Goal: Transaction & Acquisition: Subscribe to service/newsletter

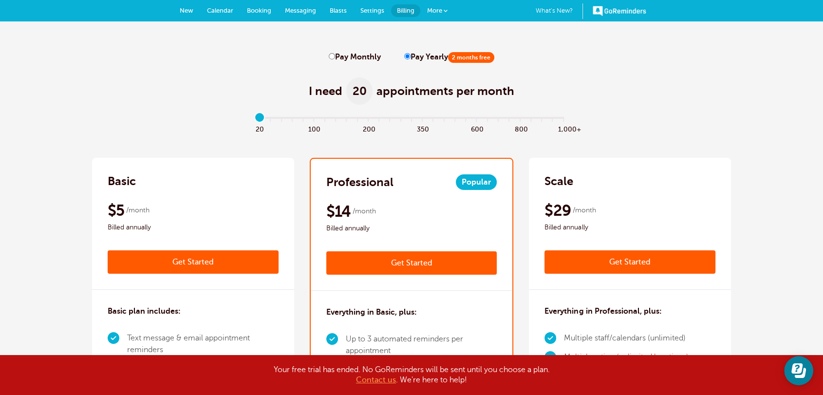
drag, startPoint x: 263, startPoint y: 118, endPoint x: 222, endPoint y: 112, distance: 41.8
click at [254, 119] on input "range" at bounding box center [411, 120] width 315 height 2
click at [188, 108] on div "I need 20 appointments per month" at bounding box center [411, 86] width 639 height 48
click at [334, 56] on input "Pay Monthly" at bounding box center [332, 56] width 6 height 6
radio input "true"
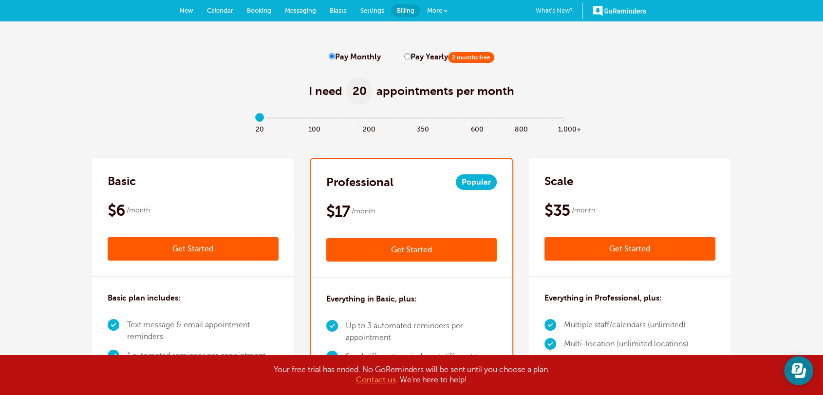
drag, startPoint x: 260, startPoint y: 117, endPoint x: 226, endPoint y: 113, distance: 34.3
click at [254, 119] on input "range" at bounding box center [411, 120] width 315 height 2
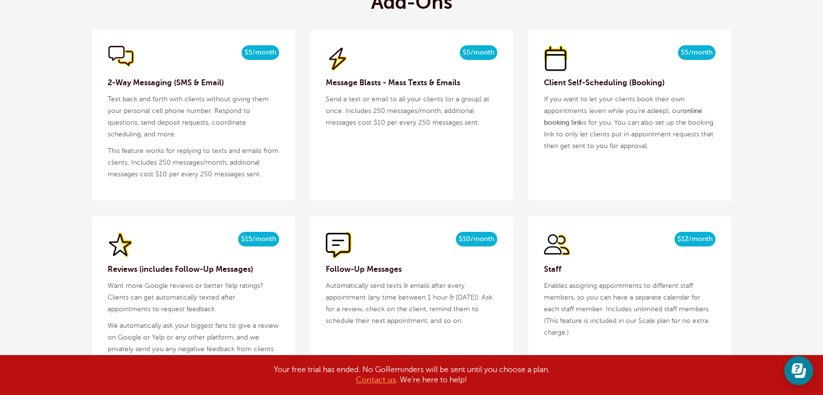
scroll to position [1010, 0]
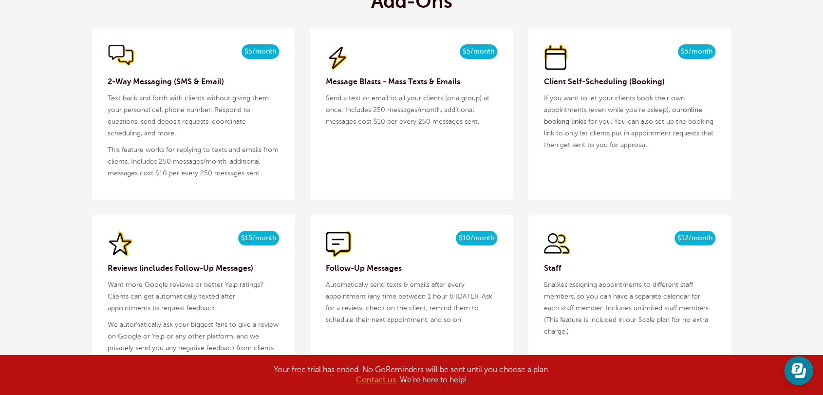
click at [226, 266] on h3 "Reviews (includes Follow-Up Messages)" at bounding box center [193, 268] width 171 height 12
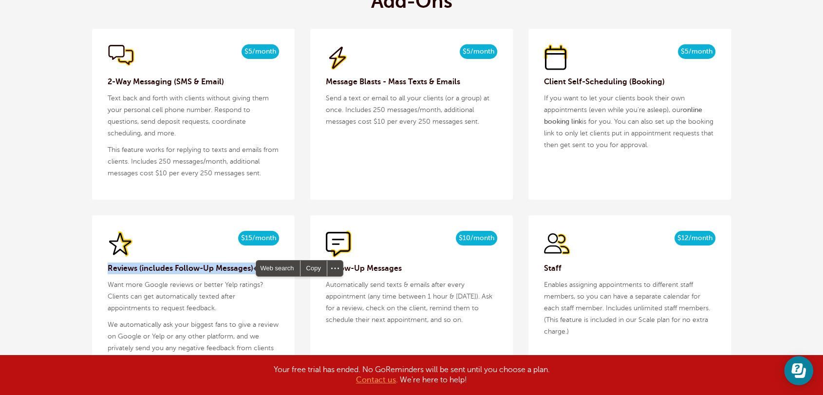
copy div "Reviews (includes Follow-Up Messages)"
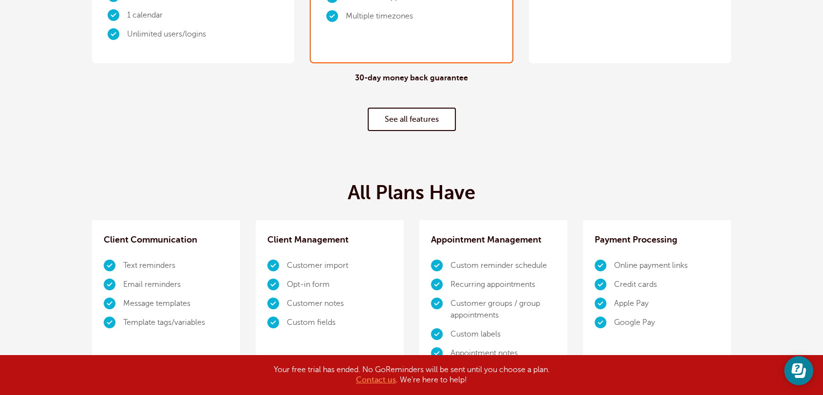
scroll to position [0, 0]
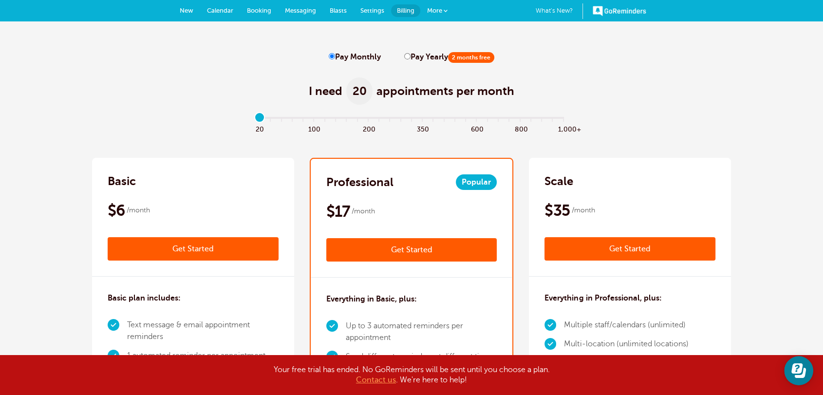
click at [404, 56] on input "Pay Yearly 2 months free" at bounding box center [407, 56] width 6 height 6
radio input "true"
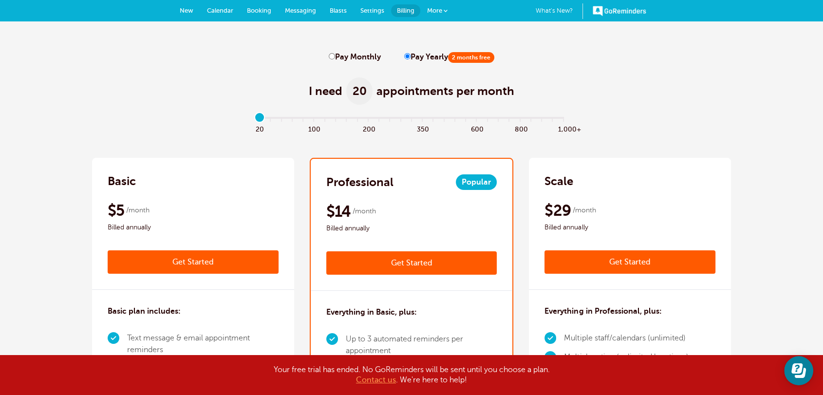
drag, startPoint x: 210, startPoint y: 106, endPoint x: 230, endPoint y: 135, distance: 35.3
click at [210, 106] on div "I need 20 appointments per month" at bounding box center [411, 86] width 639 height 48
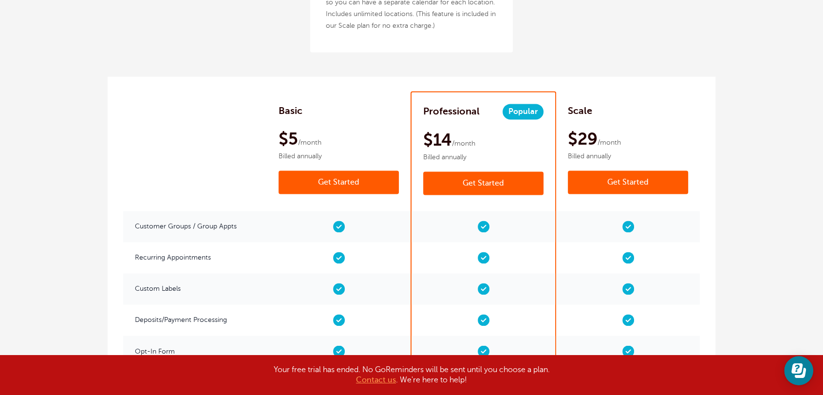
scroll to position [1136, 0]
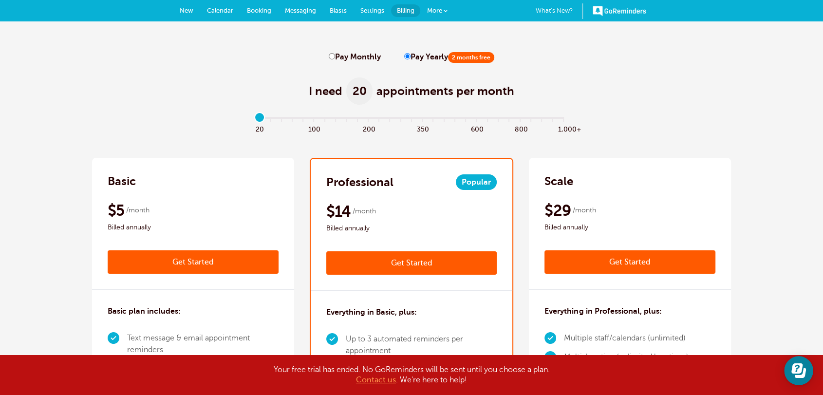
click at [601, 97] on div "I need 20 appointments per month" at bounding box center [411, 86] width 639 height 48
click at [448, 10] on span at bounding box center [446, 11] width 4 height 4
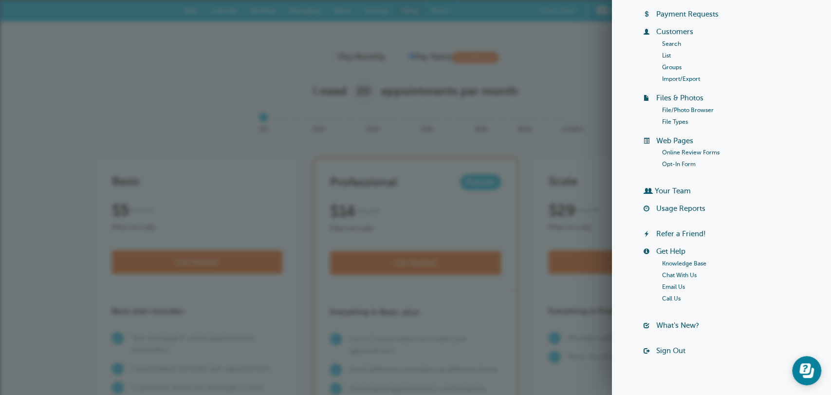
scroll to position [75, 0]
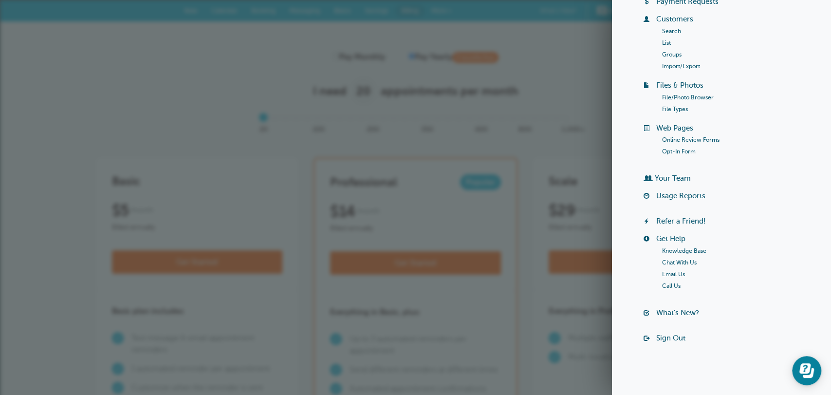
click at [665, 337] on link "Sign Out" at bounding box center [670, 338] width 29 height 8
